Goal: Information Seeking & Learning: Check status

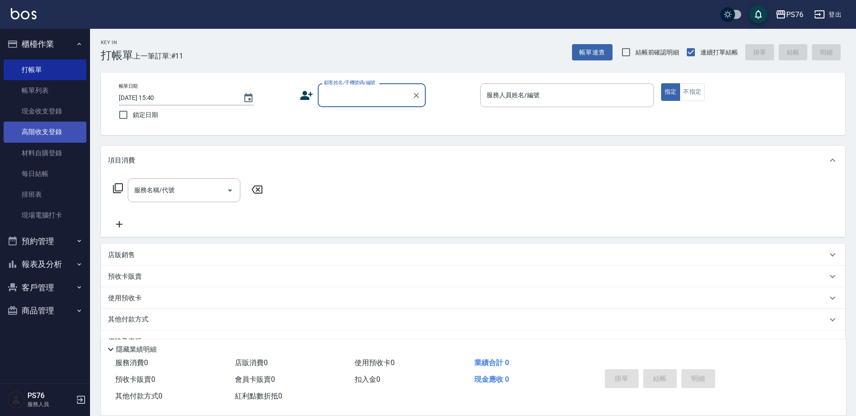
scroll to position [23, 0]
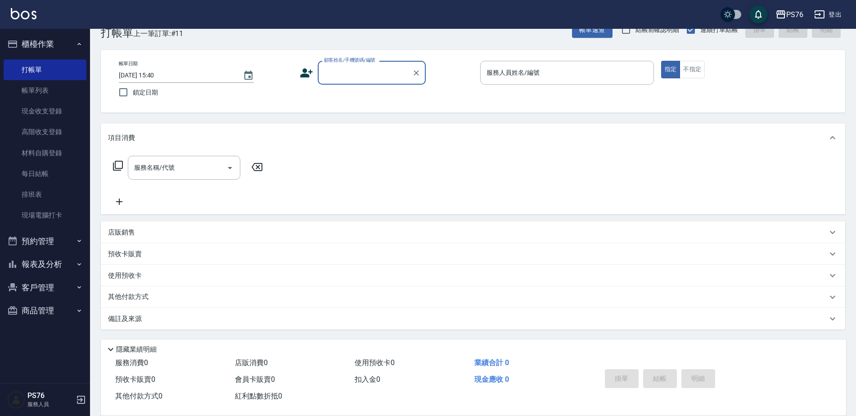
click at [71, 49] on button "櫃檯作業" at bounding box center [45, 43] width 83 height 23
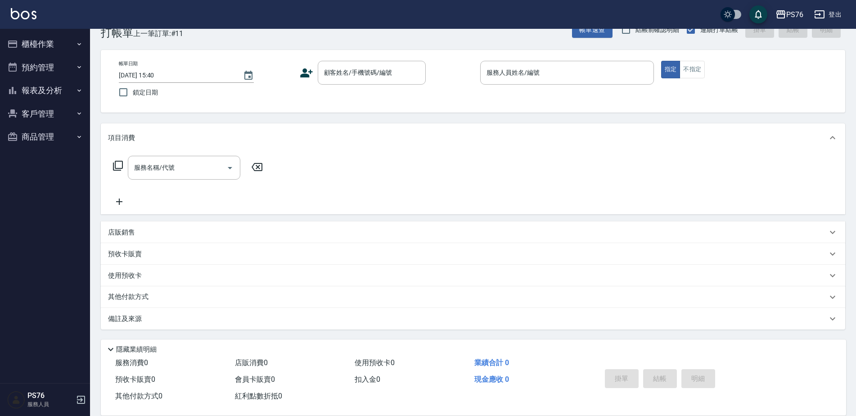
click at [57, 92] on button "報表及分析" at bounding box center [45, 90] width 83 height 23
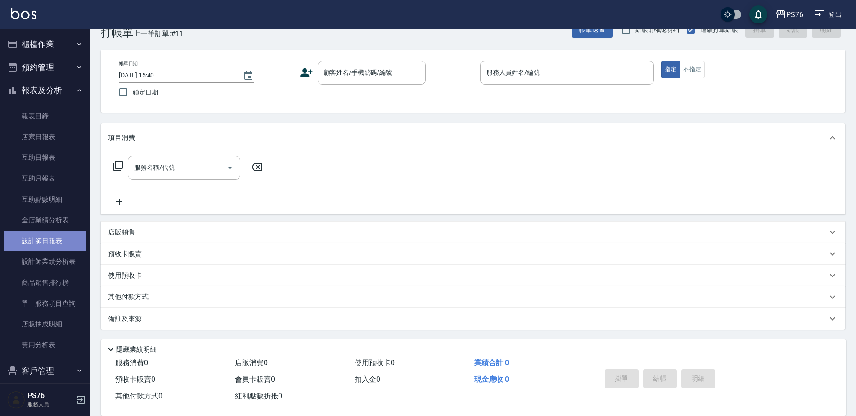
click at [59, 243] on link "設計師日報表" at bounding box center [45, 241] width 83 height 21
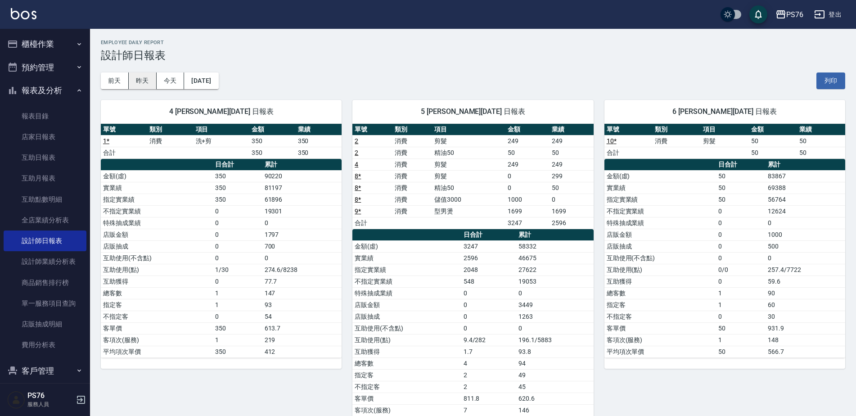
click at [142, 81] on button "昨天" at bounding box center [143, 80] width 28 height 17
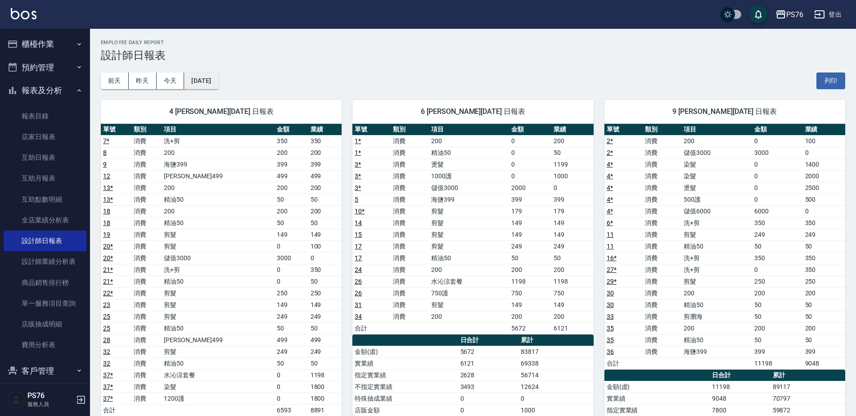
click at [218, 82] on button "[DATE]" at bounding box center [201, 80] width 34 height 17
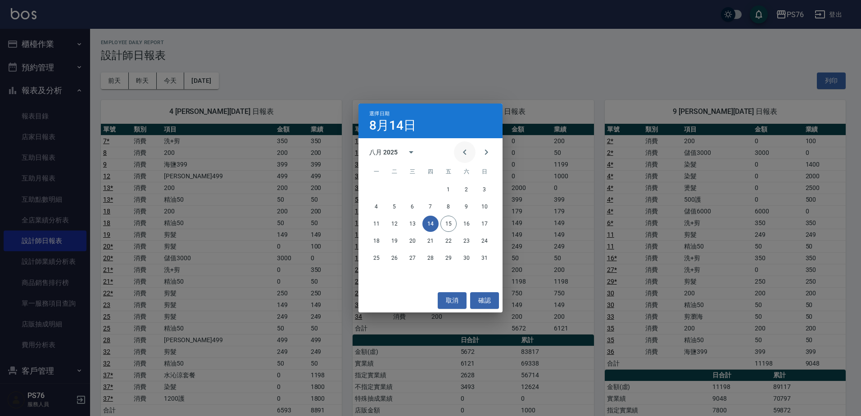
click at [461, 156] on icon "Previous month" at bounding box center [464, 152] width 11 height 11
click at [376, 224] on button "14" at bounding box center [376, 224] width 16 height 16
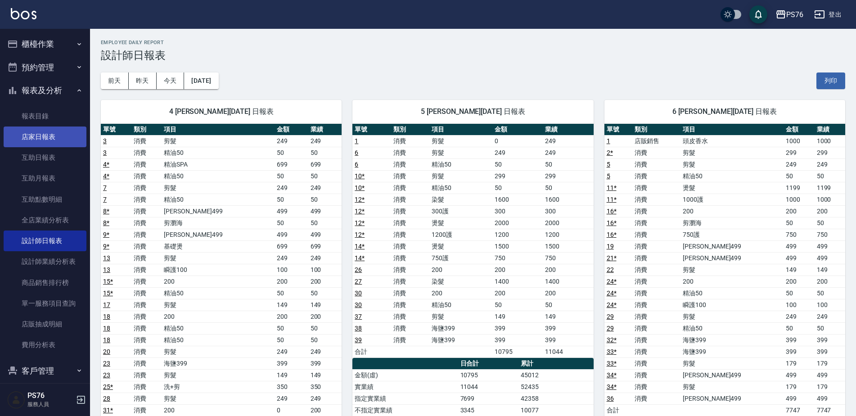
click at [63, 136] on link "店家日報表" at bounding box center [45, 137] width 83 height 21
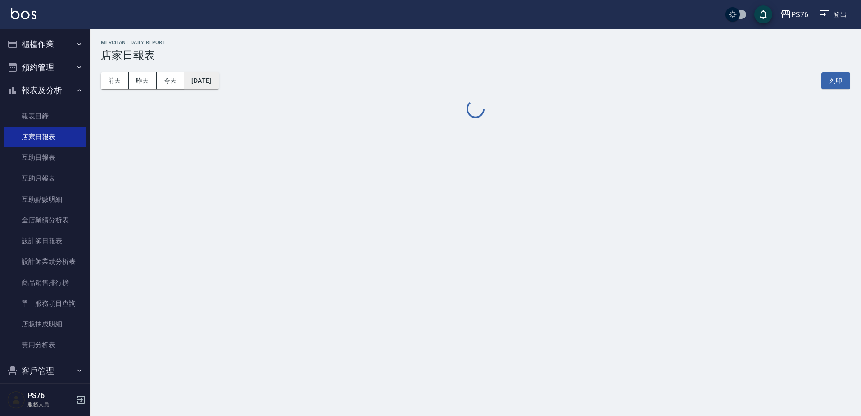
click at [217, 79] on button "[DATE]" at bounding box center [201, 80] width 34 height 17
click at [218, 83] on button "[DATE]" at bounding box center [201, 80] width 34 height 17
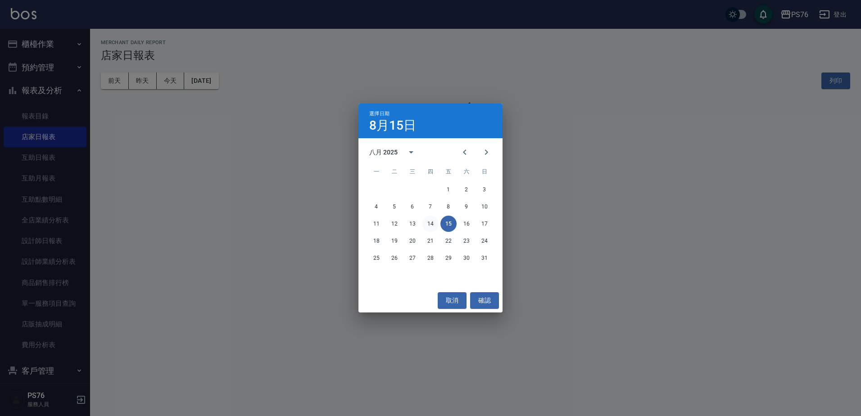
click at [432, 224] on button "14" at bounding box center [430, 224] width 16 height 16
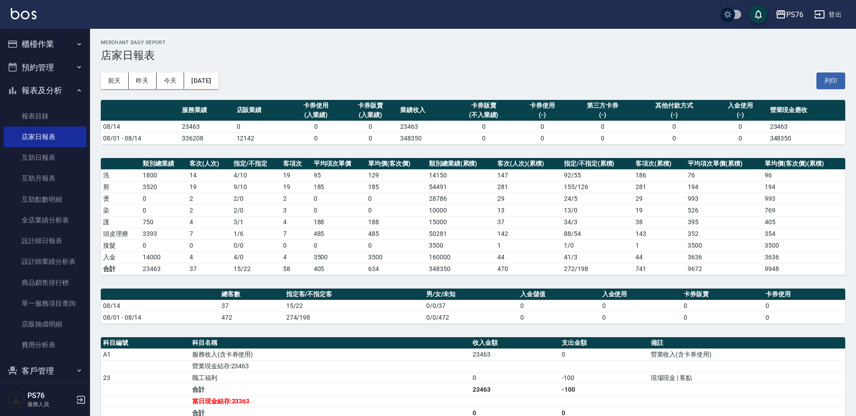
click at [215, 83] on button "[DATE]" at bounding box center [201, 80] width 34 height 17
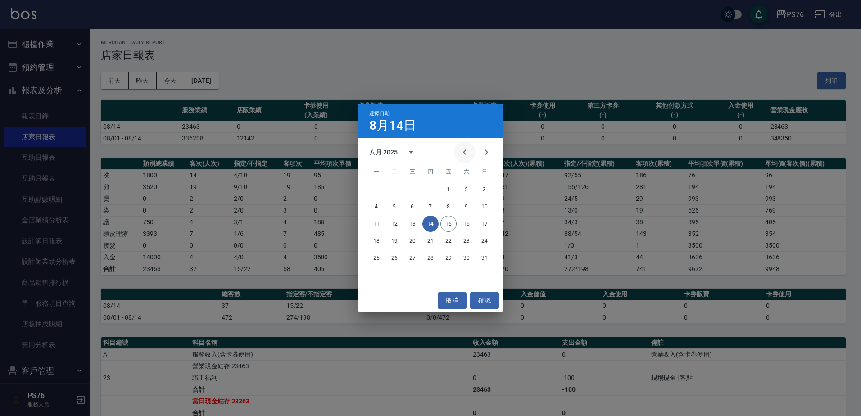
click at [467, 152] on icon "Previous month" at bounding box center [464, 152] width 11 height 11
click at [376, 224] on button "14" at bounding box center [376, 224] width 16 height 16
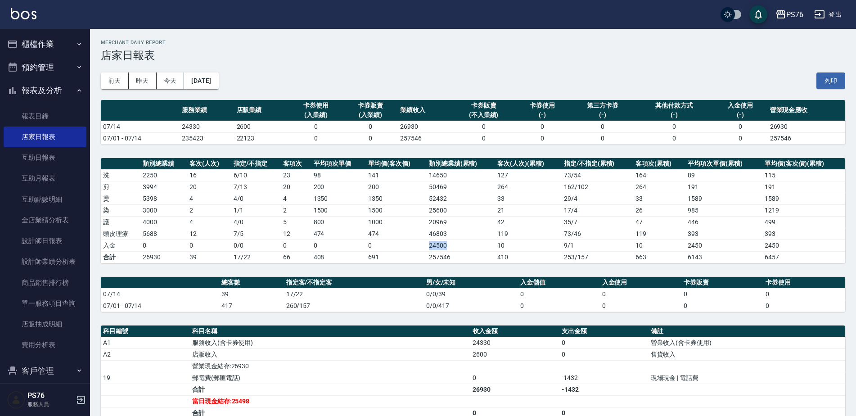
drag, startPoint x: 428, startPoint y: 244, endPoint x: 456, endPoint y: 244, distance: 27.9
click at [456, 244] on td "24500" at bounding box center [461, 246] width 69 height 12
click at [149, 81] on button "昨天" at bounding box center [143, 80] width 28 height 17
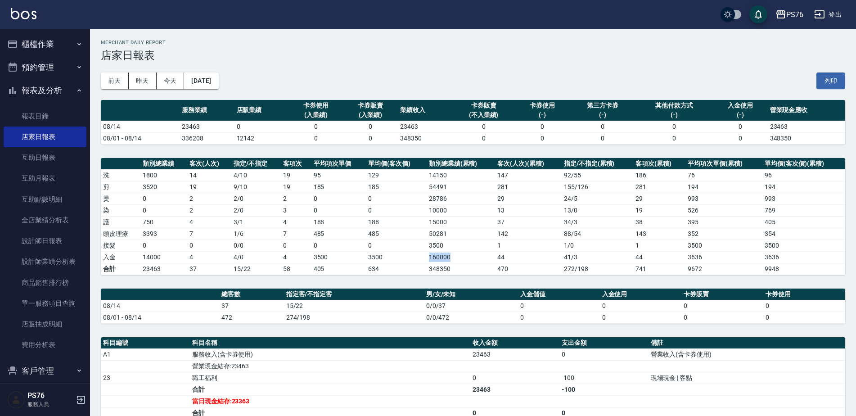
drag, startPoint x: 425, startPoint y: 256, endPoint x: 470, endPoint y: 259, distance: 45.6
click at [470, 259] on tr "入金 14000 4 4 / 0 4 3500 3500 160000 44 41 / 3 44 3636 3636" at bounding box center [473, 257] width 745 height 12
drag, startPoint x: 470, startPoint y: 259, endPoint x: 469, endPoint y: 276, distance: 16.2
click at [469, 276] on div "PS76 [DATE] 店家日報表 列印時間： [DATE][PHONE_NUMBER]:30 Merchant Daily Report 店家日報表 [DA…" at bounding box center [473, 289] width 766 height 520
